Goal: Task Accomplishment & Management: Use online tool/utility

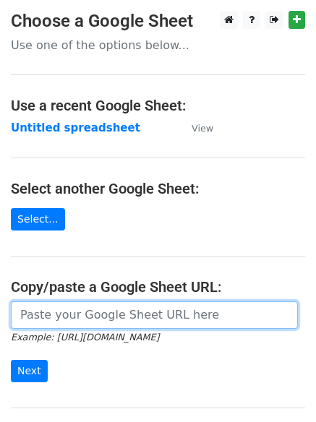
click at [67, 319] on input "url" at bounding box center [154, 314] width 287 height 27
click at [110, 311] on input "url" at bounding box center [154, 314] width 287 height 27
type input "[URL][DOMAIN_NAME]"
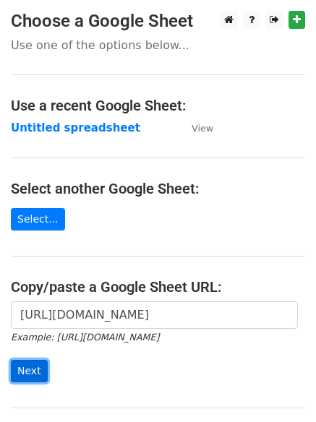
click at [31, 371] on input "Next" at bounding box center [29, 371] width 37 height 22
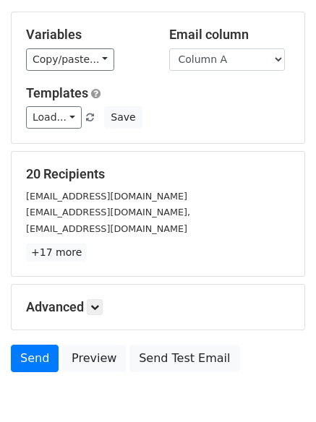
scroll to position [140, 0]
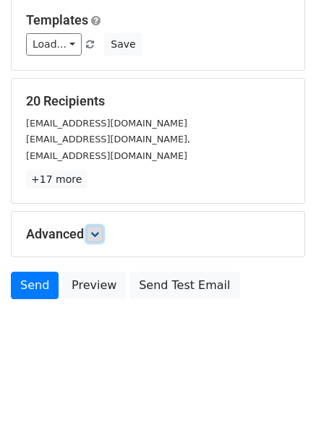
click at [93, 234] on icon at bounding box center [94, 234] width 9 height 9
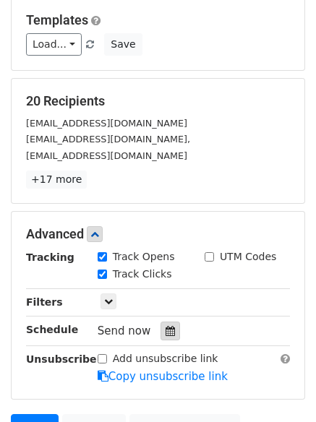
click at [166, 329] on icon at bounding box center [170, 331] width 9 height 10
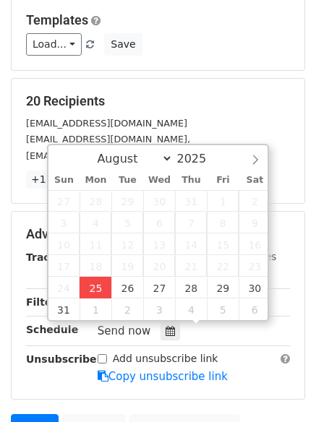
type input "2025-08-25 12:07"
type input "07"
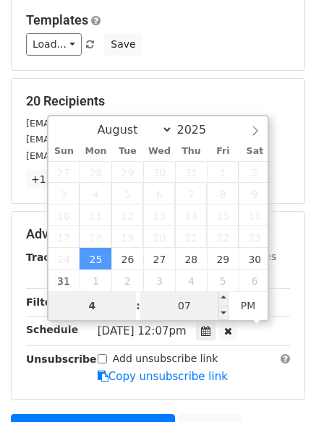
type input "4"
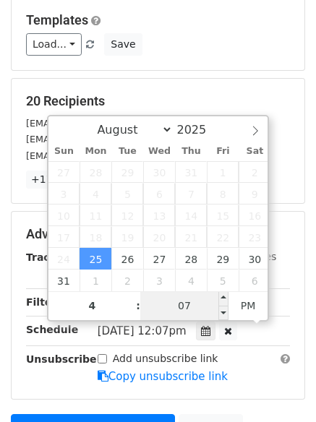
type input "2025-08-25 16:07"
type input "04"
click at [186, 309] on input "07" at bounding box center [184, 305] width 88 height 29
type input "0"
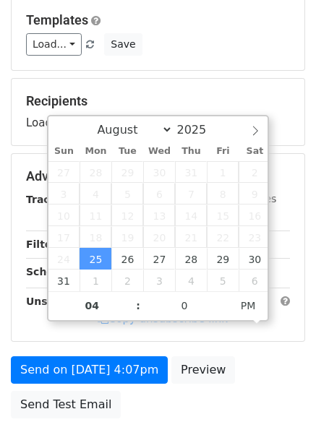
type input "2025-08-25 16:00"
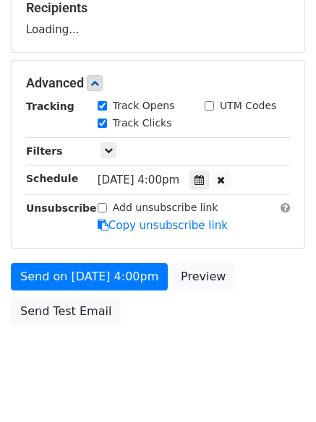
scroll to position [257, 0]
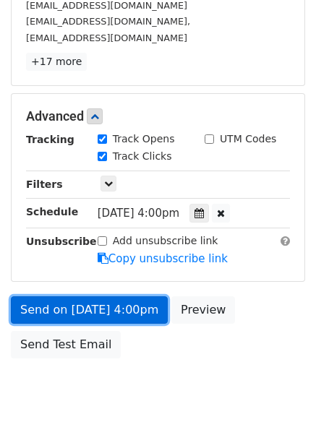
click at [80, 308] on link "Send on Aug 25 at 4:00pm" at bounding box center [89, 309] width 157 height 27
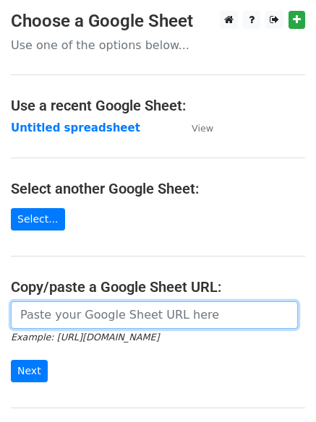
click at [72, 313] on input "url" at bounding box center [154, 314] width 287 height 27
type input "[URL][DOMAIN_NAME]"
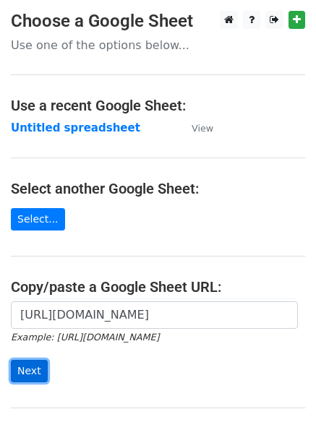
click at [23, 363] on input "Next" at bounding box center [29, 371] width 37 height 22
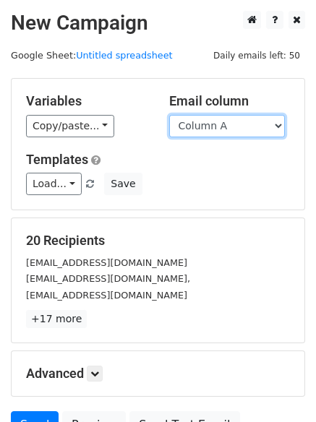
click at [280, 124] on select "Column A Column B Column C" at bounding box center [227, 126] width 116 height 22
select select "Column B"
click at [169, 115] on select "Column A Column B Column C" at bounding box center [227, 126] width 116 height 22
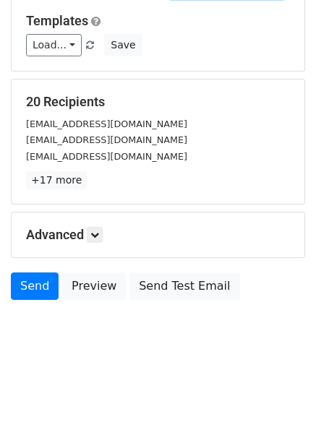
scroll to position [140, 0]
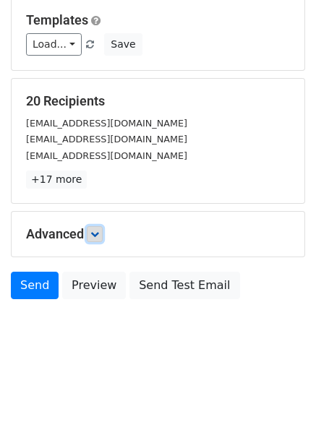
click at [98, 238] on icon at bounding box center [94, 234] width 9 height 9
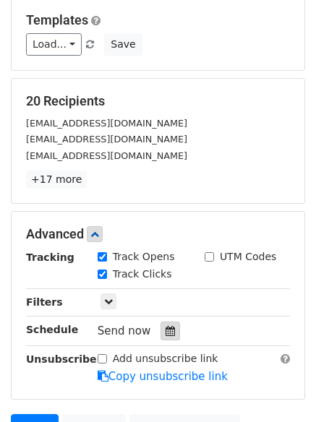
click at [166, 335] on icon at bounding box center [170, 331] width 9 height 10
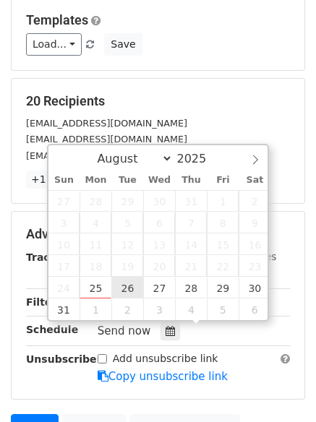
type input "2025-08-26 12:00"
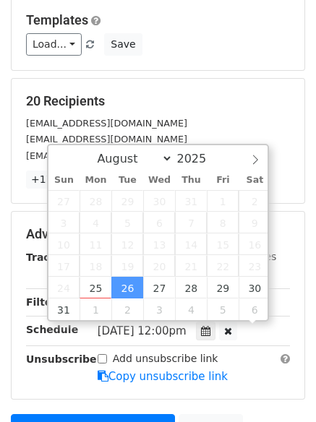
scroll to position [1, 0]
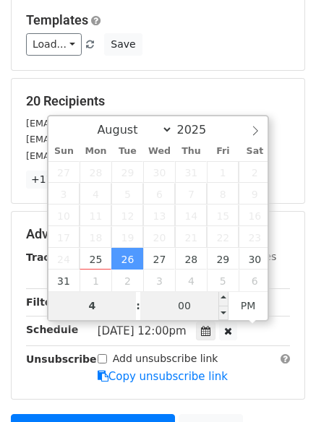
type input "4"
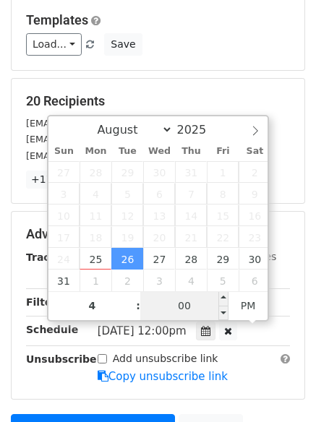
type input "2025-08-26 16:00"
type input "04"
click at [200, 304] on input "00" at bounding box center [184, 305] width 88 height 29
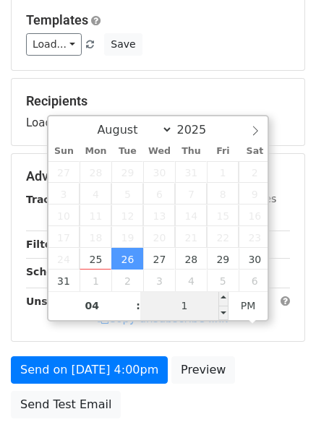
type input "10"
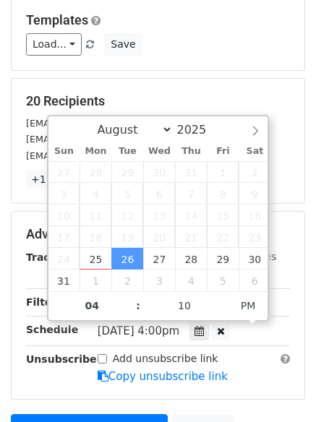
type input "2025-08-26 16:10"
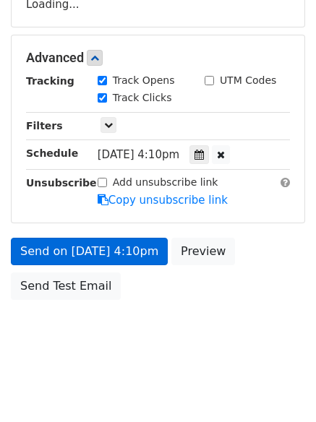
scroll to position [316, 0]
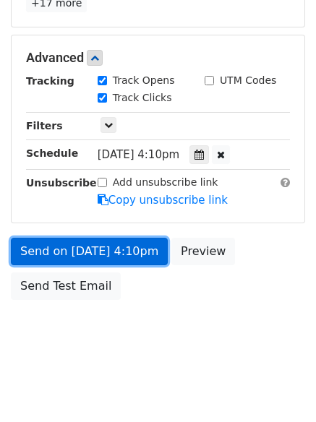
click at [65, 244] on link "Send on Aug 26 at 4:10pm" at bounding box center [89, 251] width 157 height 27
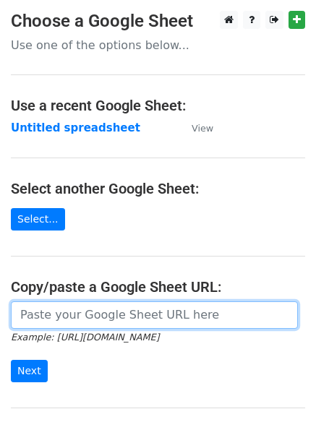
click at [107, 314] on input "url" at bounding box center [154, 314] width 287 height 27
type input "[URL][DOMAIN_NAME]"
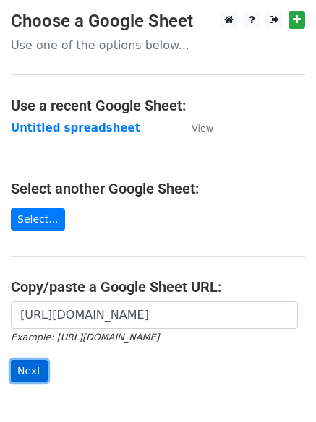
click at [21, 367] on input "Next" at bounding box center [29, 371] width 37 height 22
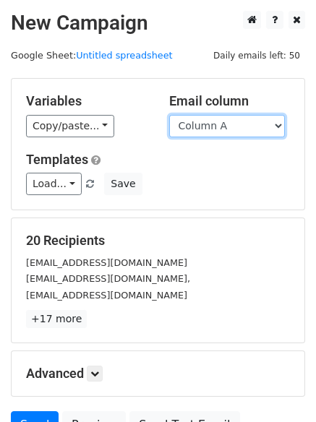
click at [278, 124] on select "Column A Column B Column C" at bounding box center [227, 126] width 116 height 22
select select "Column C"
click at [169, 115] on select "Column A Column B Column C" at bounding box center [227, 126] width 116 height 22
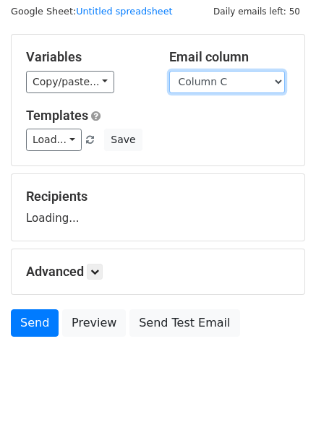
scroll to position [82, 0]
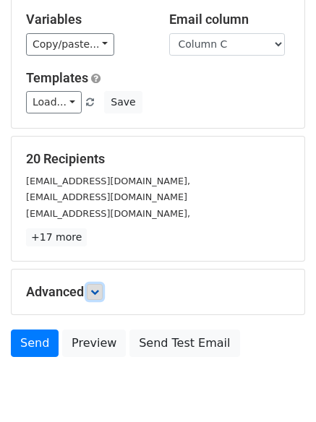
click at [95, 288] on icon at bounding box center [94, 292] width 9 height 9
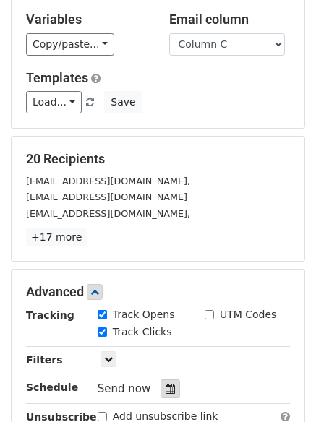
click at [166, 386] on icon at bounding box center [170, 389] width 9 height 10
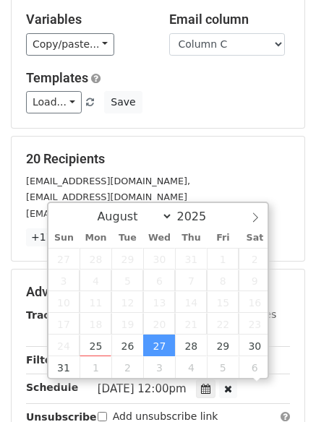
scroll to position [1, 0]
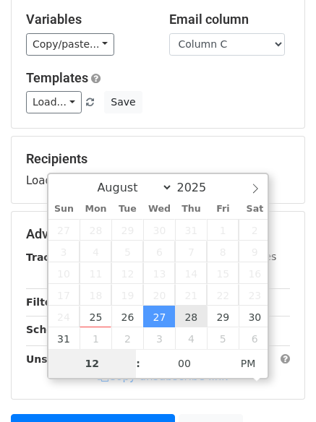
type input "2025-08-28 12:00"
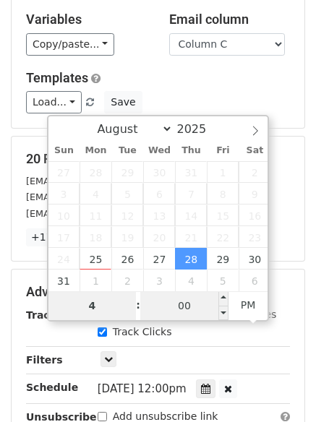
type input "4"
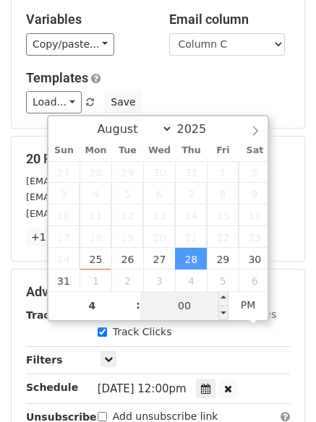
type input "2025-08-28 16:00"
type input "04"
click at [190, 312] on input "00" at bounding box center [184, 305] width 88 height 29
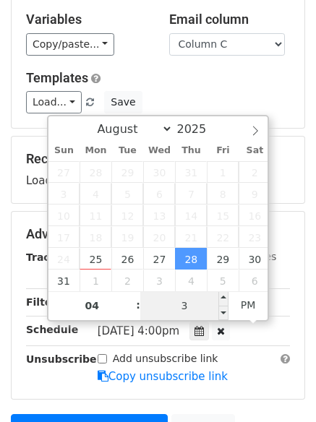
type input "30"
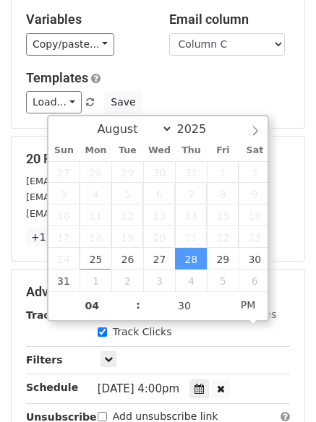
type input "2025-08-28 16:30"
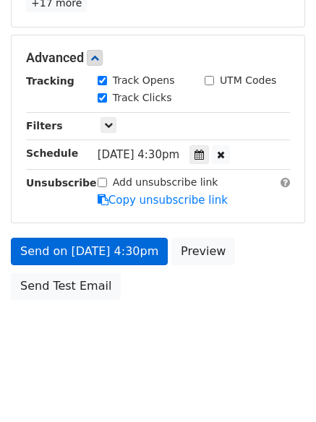
scroll to position [258, 0]
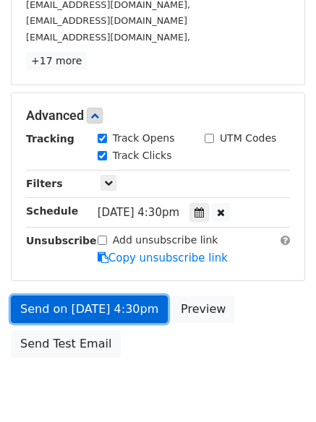
click at [71, 245] on form "Variables Copy/paste... {{Column A}} {{Column B}} {{Column C}} Email column Col…" at bounding box center [158, 92] width 294 height 545
click at [74, 302] on link "Send on Aug 28 at 4:30pm" at bounding box center [89, 309] width 157 height 27
